Goal: Task Accomplishment & Management: Manage account settings

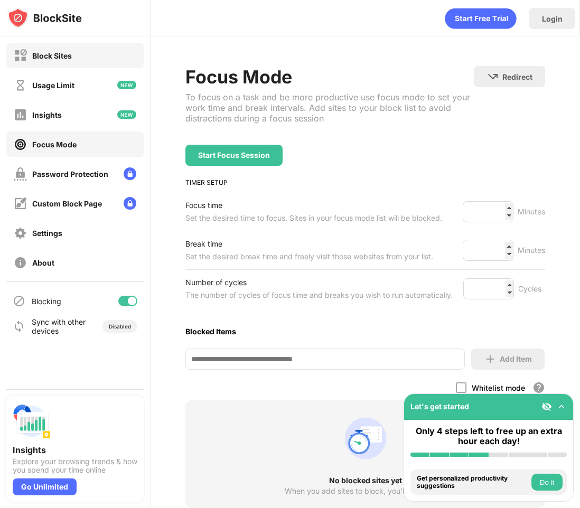
click at [72, 48] on div "Block Sites" at bounding box center [74, 55] width 137 height 25
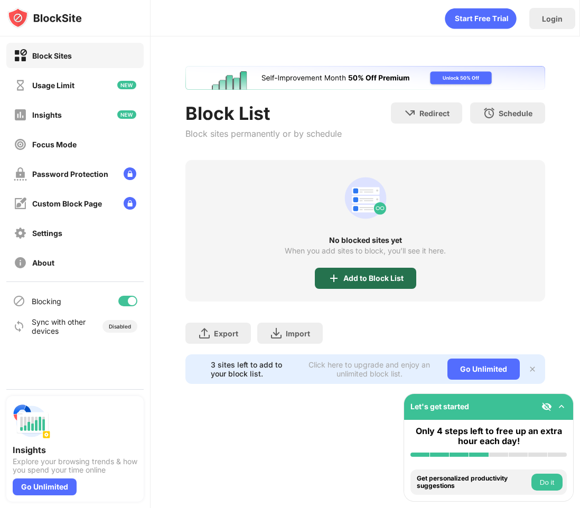
click at [387, 280] on div "Add to Block List" at bounding box center [373, 278] width 60 height 8
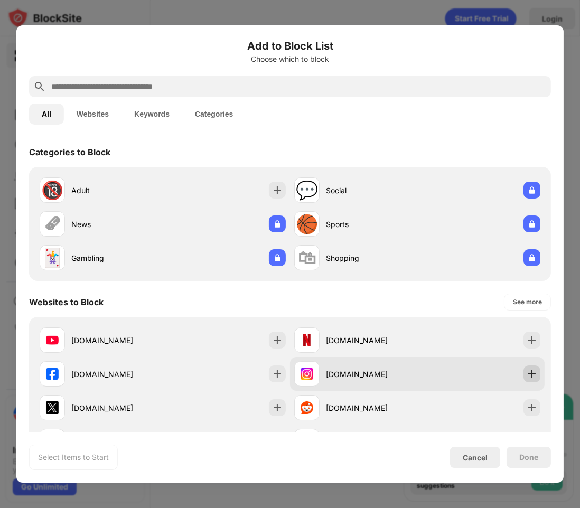
click at [539, 368] on div at bounding box center [531, 373] width 17 height 17
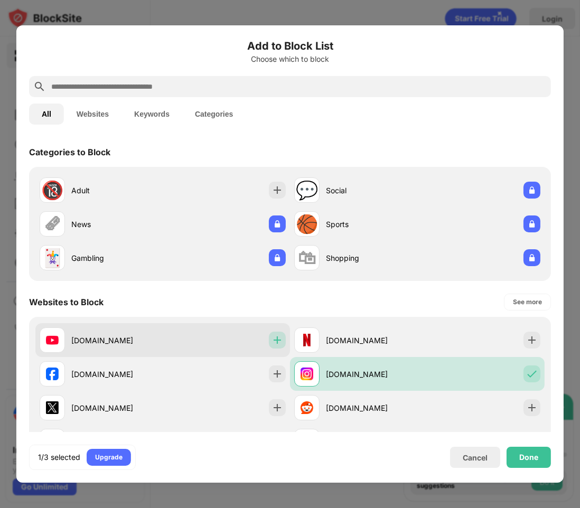
click at [282, 340] on img at bounding box center [277, 340] width 11 height 11
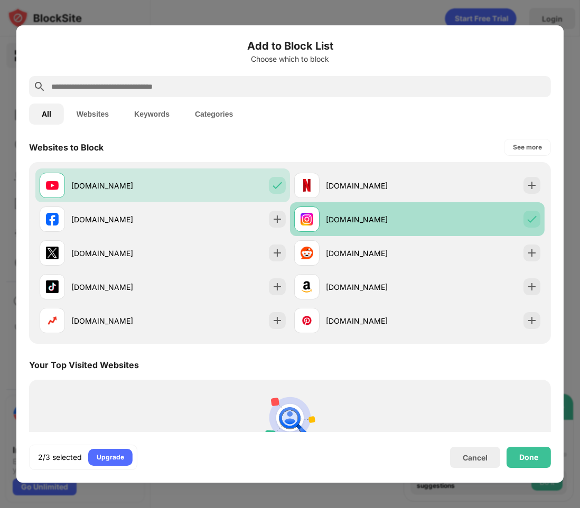
scroll to position [157, 0]
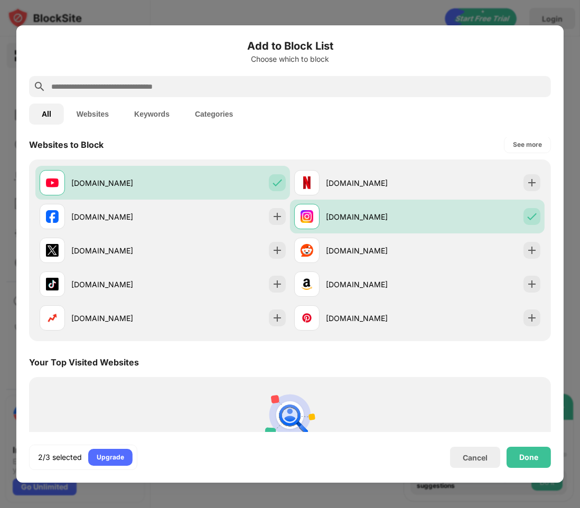
click at [155, 77] on div at bounding box center [290, 86] width 522 height 21
click at [165, 82] on input "text" at bounding box center [298, 86] width 496 height 13
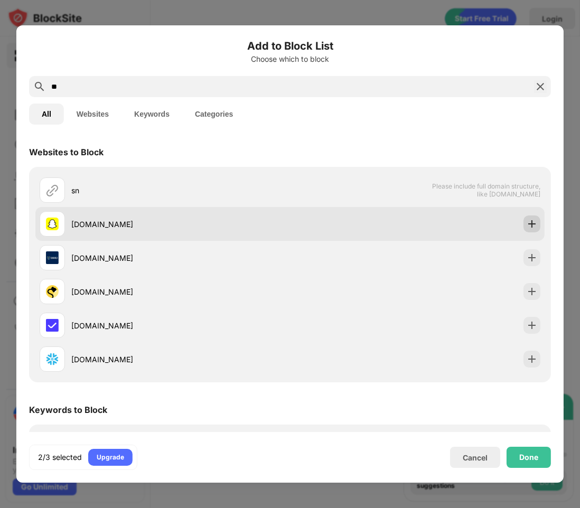
type input "**"
click at [539, 224] on div at bounding box center [531, 223] width 17 height 17
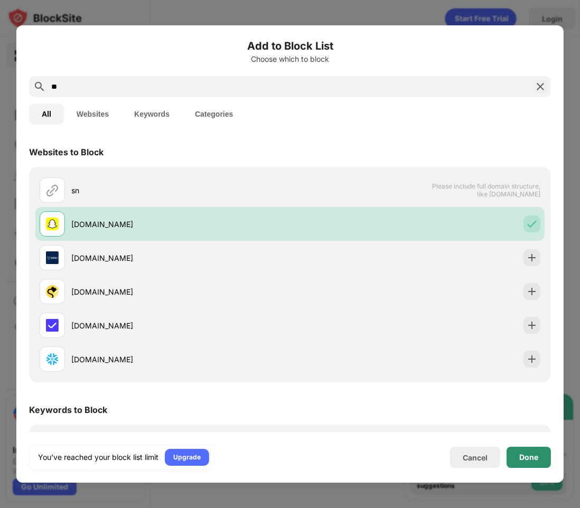
click at [528, 454] on div "Done" at bounding box center [528, 457] width 19 height 8
